Goal: Navigation & Orientation: Understand site structure

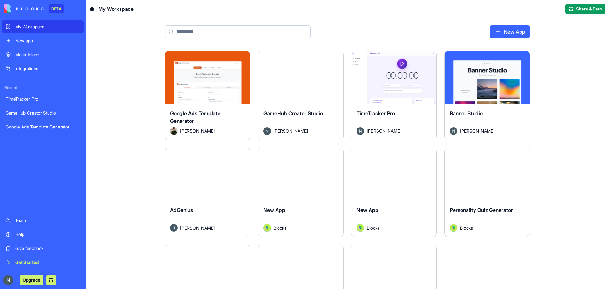
click at [48, 68] on div "Integrations" at bounding box center [47, 68] width 65 height 6
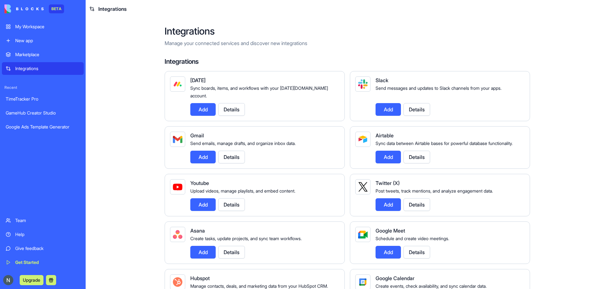
click at [61, 57] on div "Marketplace" at bounding box center [47, 54] width 65 height 6
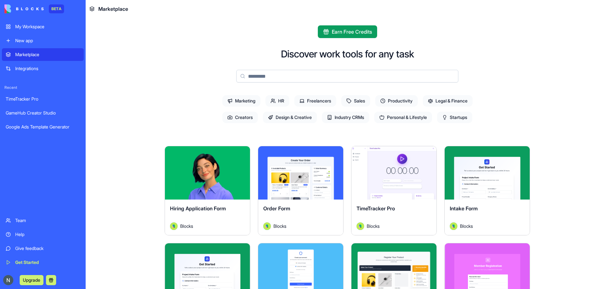
click at [347, 34] on span "Earn Free Credits" at bounding box center [352, 32] width 40 height 8
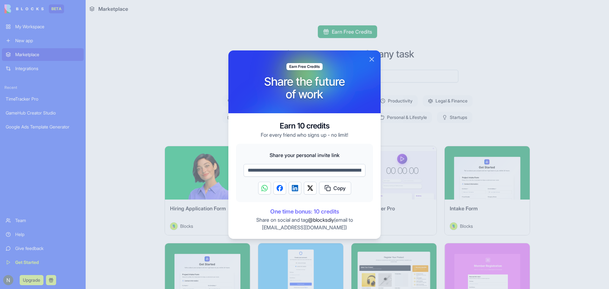
click at [371, 58] on button "Close" at bounding box center [372, 60] width 8 height 8
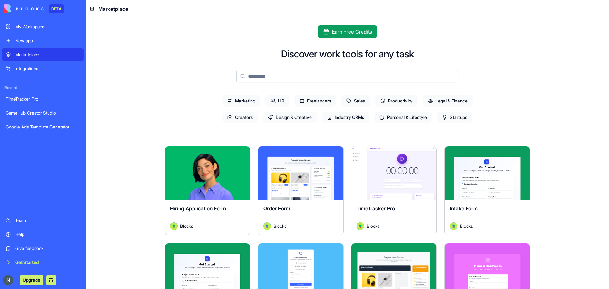
click at [44, 41] on div "New app" at bounding box center [47, 40] width 65 height 6
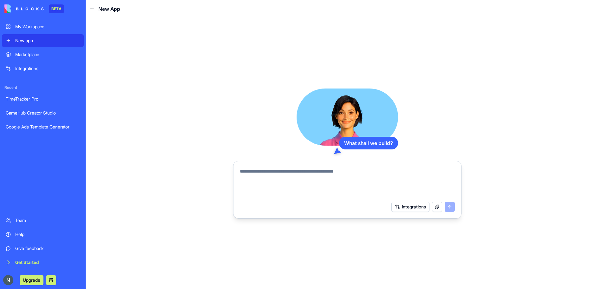
click at [51, 282] on button at bounding box center [51, 280] width 10 height 10
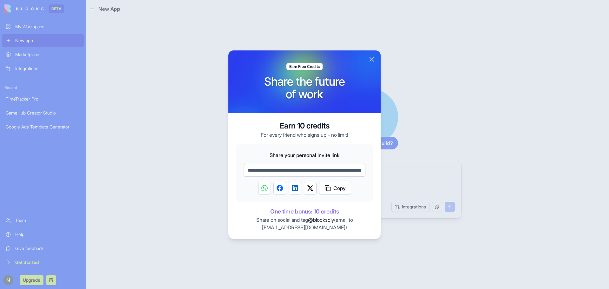
click at [370, 60] on button "Close" at bounding box center [372, 60] width 8 height 8
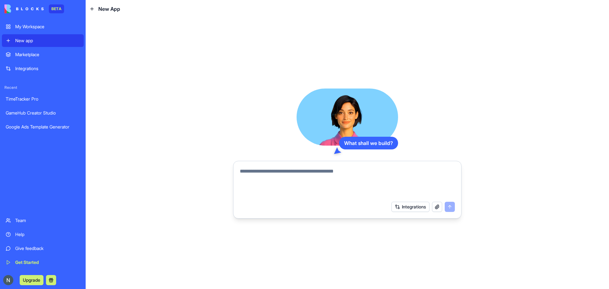
click at [34, 284] on button "Upgrade" at bounding box center [32, 280] width 24 height 10
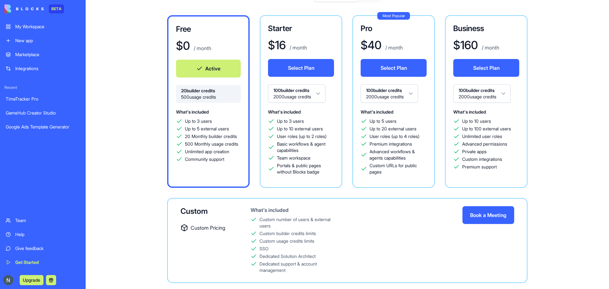
scroll to position [64, 0]
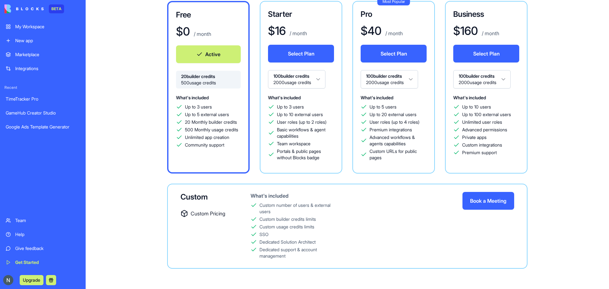
click at [43, 250] on div "Give feedback" at bounding box center [47, 248] width 65 height 6
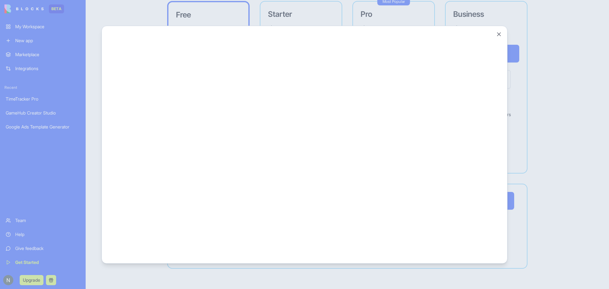
scroll to position [0, 0]
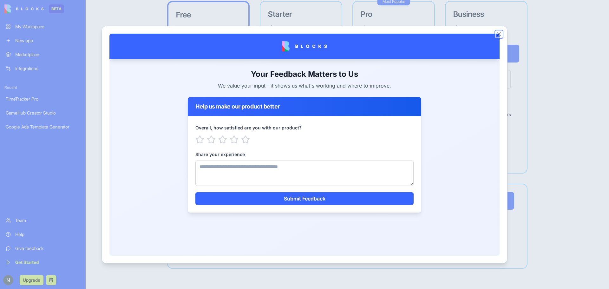
click at [499, 34] on button "Close" at bounding box center [499, 34] width 6 height 6
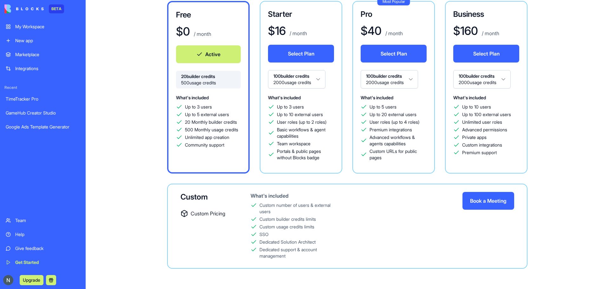
click at [29, 233] on div "Help" at bounding box center [47, 234] width 65 height 6
click at [28, 220] on div "Team" at bounding box center [47, 220] width 65 height 6
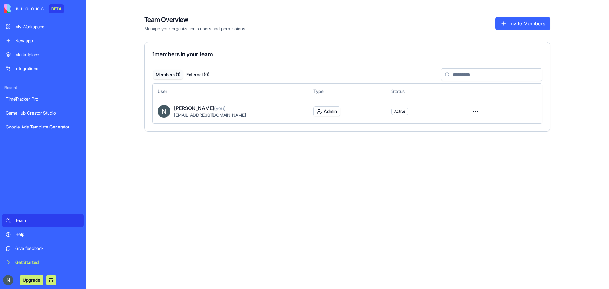
click at [533, 26] on button "Invite Members" at bounding box center [522, 23] width 55 height 13
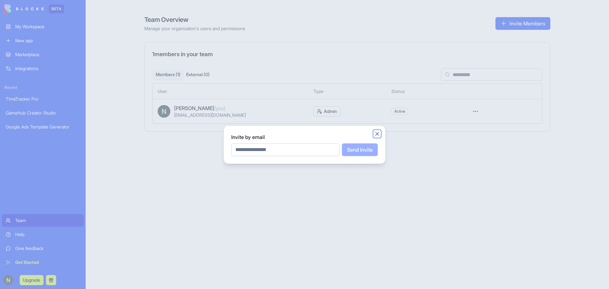
click at [376, 134] on button "Close" at bounding box center [377, 134] width 6 height 6
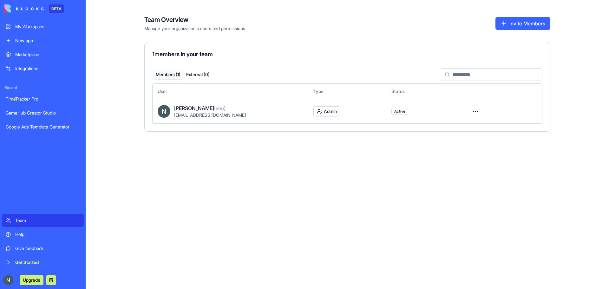
click at [475, 112] on html "BETA My Workspace New app Marketplace Integrations Recent TimeTracker Pro GameH…" at bounding box center [304, 144] width 609 height 289
click at [475, 110] on html "BETA My Workspace New app Marketplace Integrations Recent TimeTracker Pro GameH…" at bounding box center [304, 144] width 609 height 289
click at [472, 139] on div "Convert to external" at bounding box center [453, 136] width 51 height 10
click at [475, 113] on html "BETA My Workspace New app Marketplace Integrations Recent TimeTracker Pro GameH…" at bounding box center [304, 144] width 609 height 289
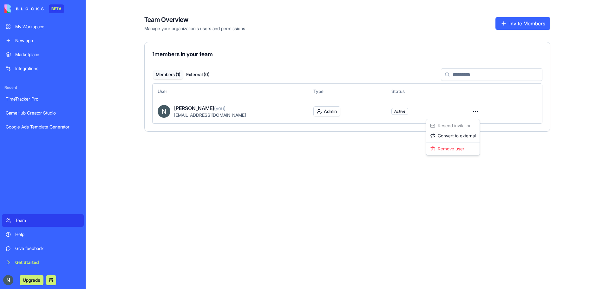
drag, startPoint x: 377, startPoint y: 167, endPoint x: 479, endPoint y: 97, distance: 122.9
click at [378, 167] on html "BETA My Workspace New app Marketplace Integrations Recent TimeTracker Pro GameH…" at bounding box center [304, 144] width 609 height 289
click at [534, 24] on button "Invite Members" at bounding box center [522, 23] width 55 height 13
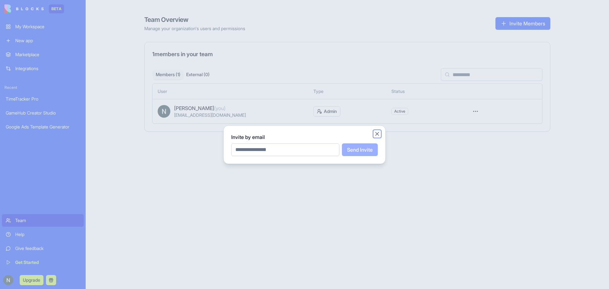
click at [379, 134] on button "Close" at bounding box center [377, 134] width 6 height 6
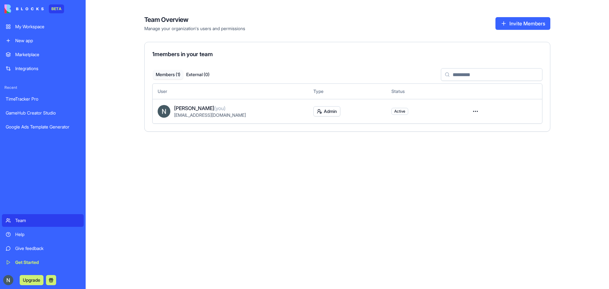
click at [54, 29] on div "My Workspace" at bounding box center [47, 26] width 65 height 6
